Goal: Task Accomplishment & Management: Complete application form

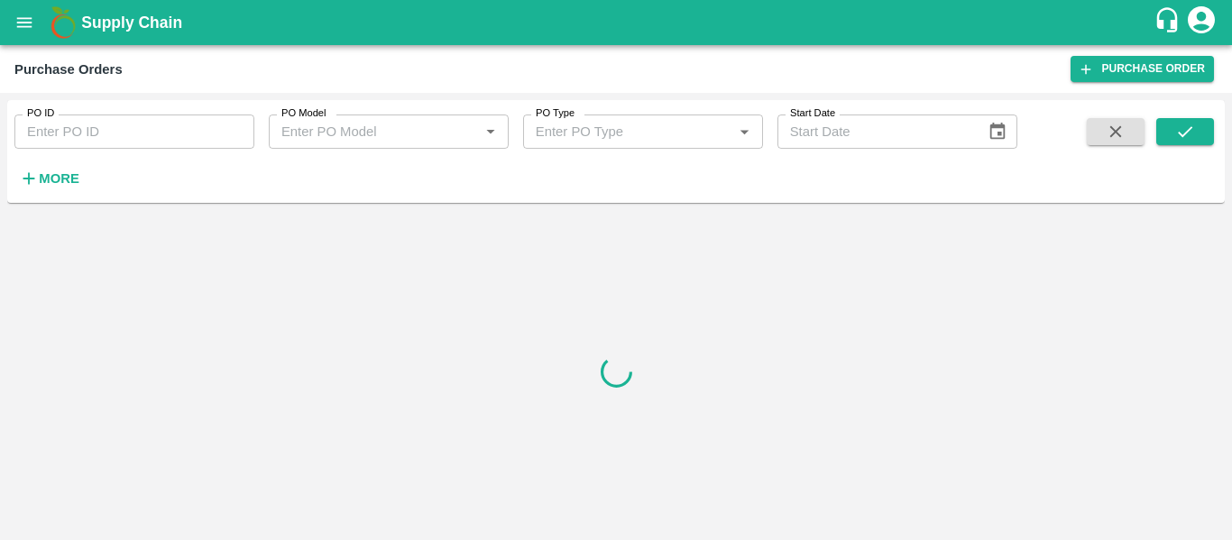
click at [51, 170] on h6 "More" at bounding box center [59, 178] width 41 height 23
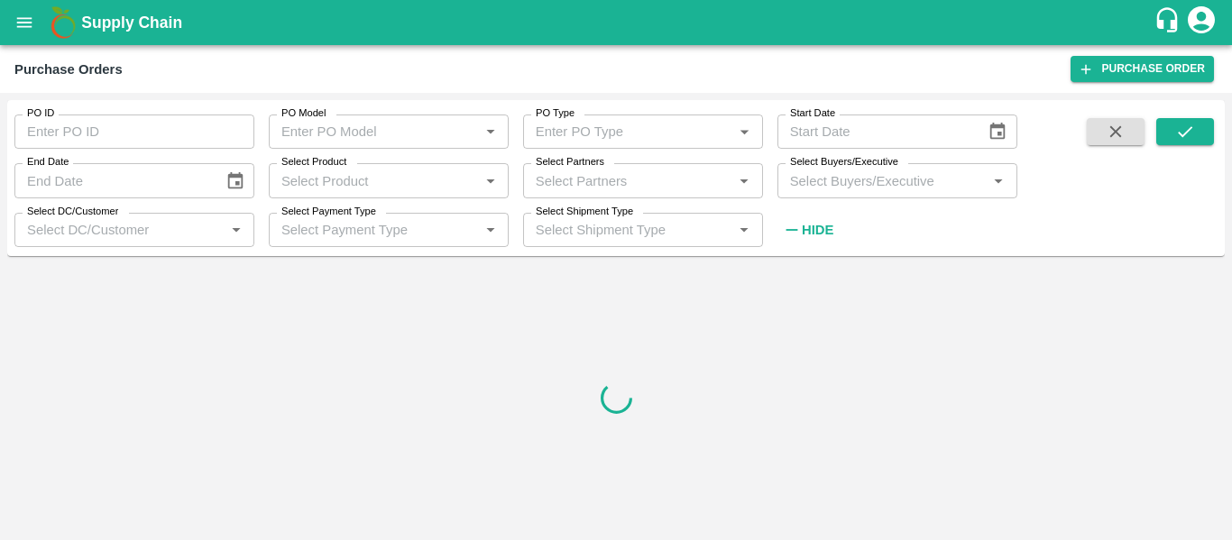
drag, startPoint x: 613, startPoint y: 194, endPoint x: 604, endPoint y: 181, distance: 15.0
click at [610, 188] on div "Select Partners   *" at bounding box center [643, 180] width 240 height 34
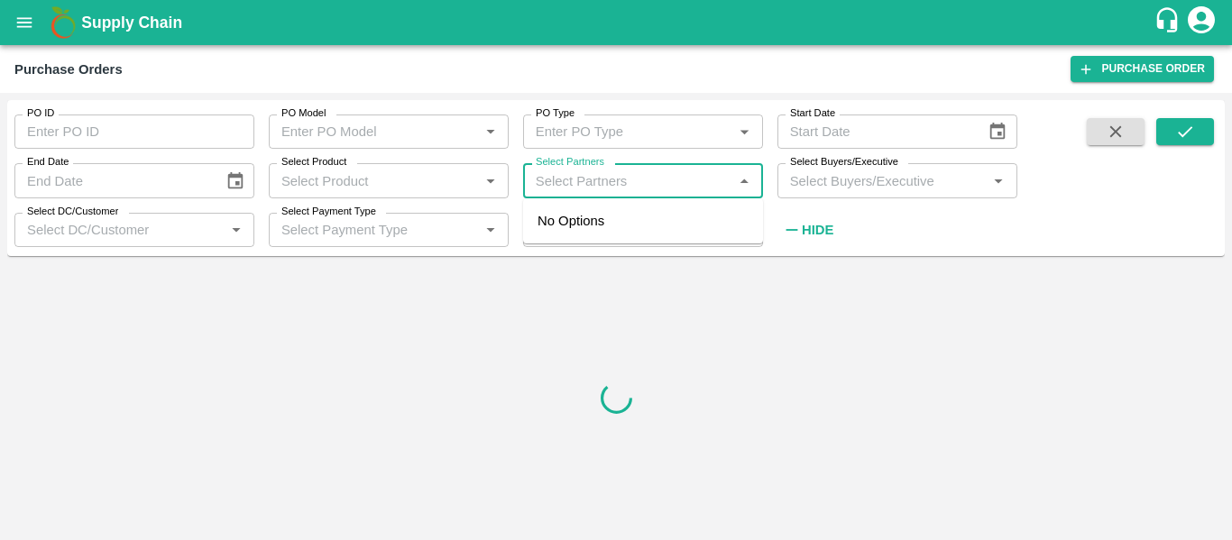
paste input "9172456073"
type input "9172456073"
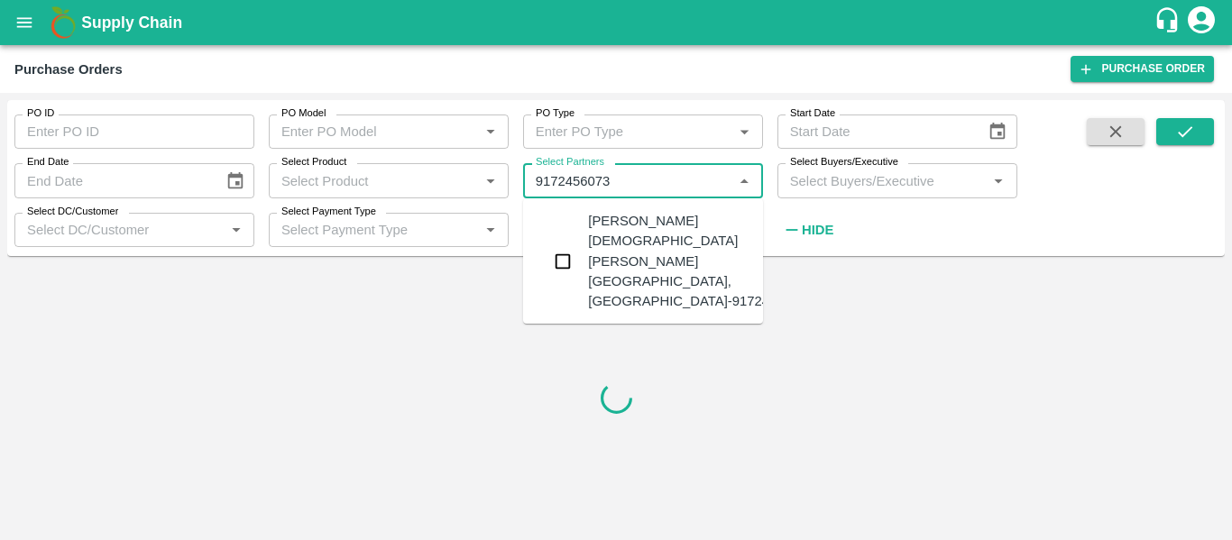
click at [621, 245] on div "[PERSON_NAME][DEMOGRAPHIC_DATA][PERSON_NAME][GEOGRAPHIC_DATA], [GEOGRAPHIC_DATA…" at bounding box center [697, 261] width 218 height 100
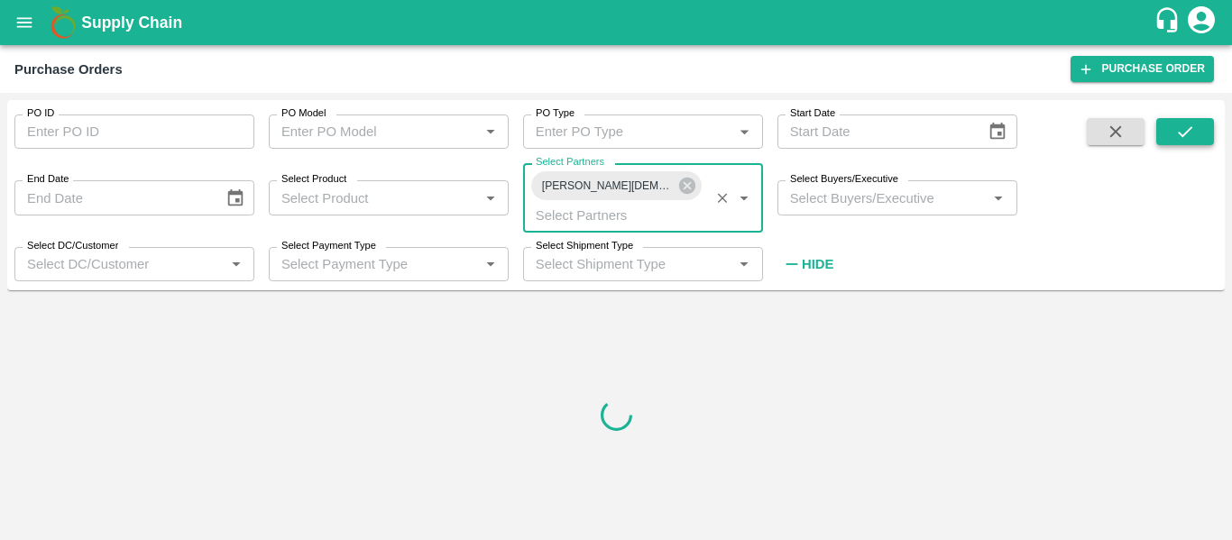
click at [1190, 120] on button "submit" at bounding box center [1185, 131] width 58 height 27
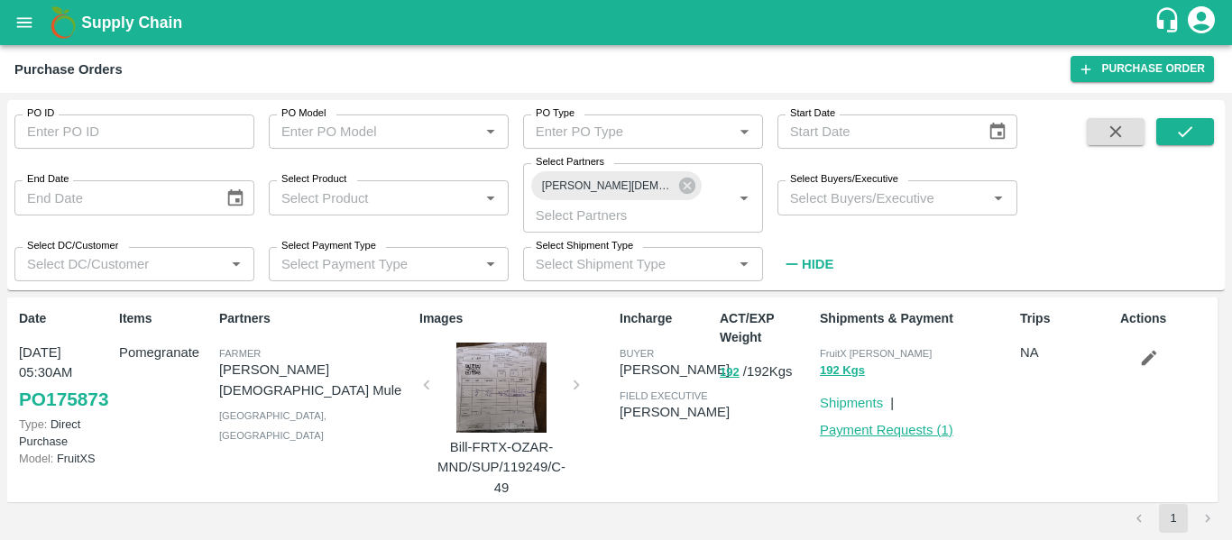
click at [845, 431] on link "Payment Requests ( 1 )" at bounding box center [887, 430] width 134 height 14
